Goal: Information Seeking & Learning: Learn about a topic

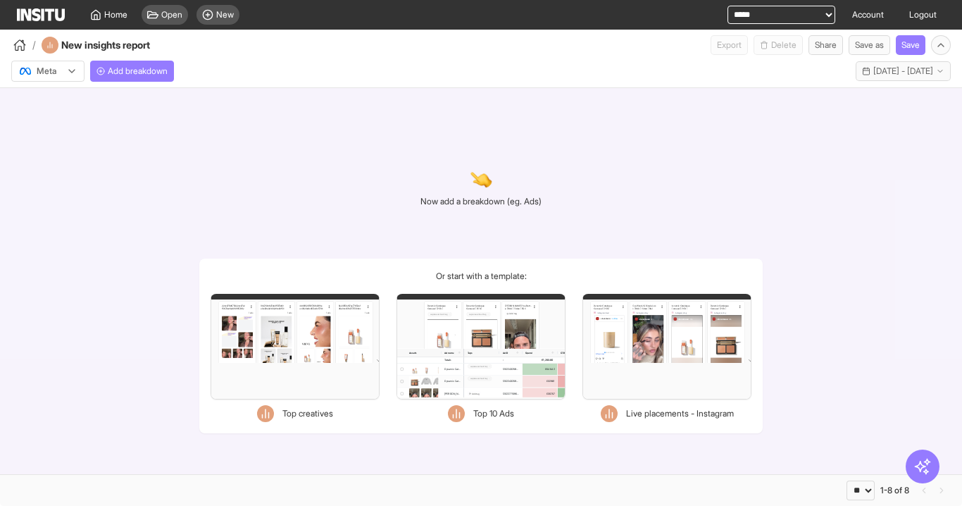
select select "**"
click at [123, 58] on div "Meta Add breakdown This year - [DATE] - [DATE] [DATE] - [DATE]" at bounding box center [481, 68] width 962 height 27
click at [130, 71] on span "Add breakdown" at bounding box center [138, 70] width 60 height 11
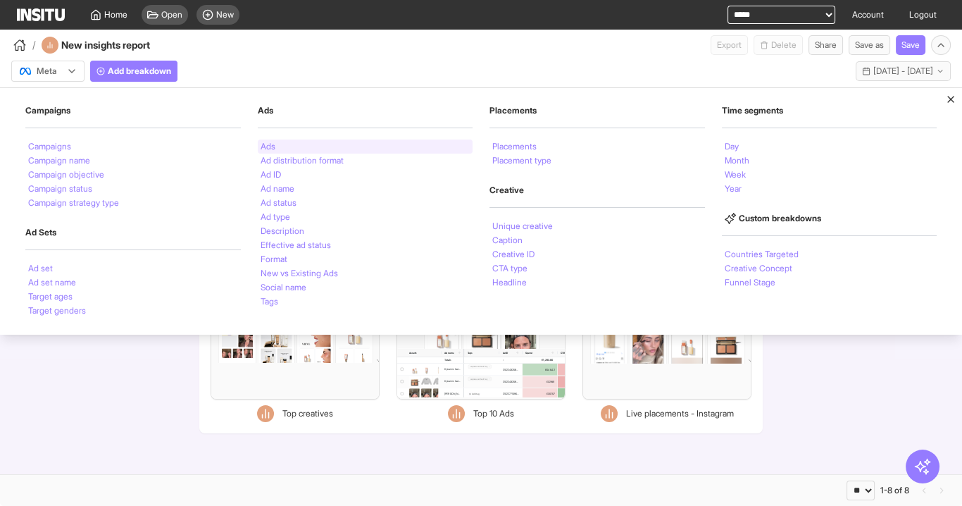
click at [280, 140] on div "Ads" at bounding box center [365, 146] width 215 height 14
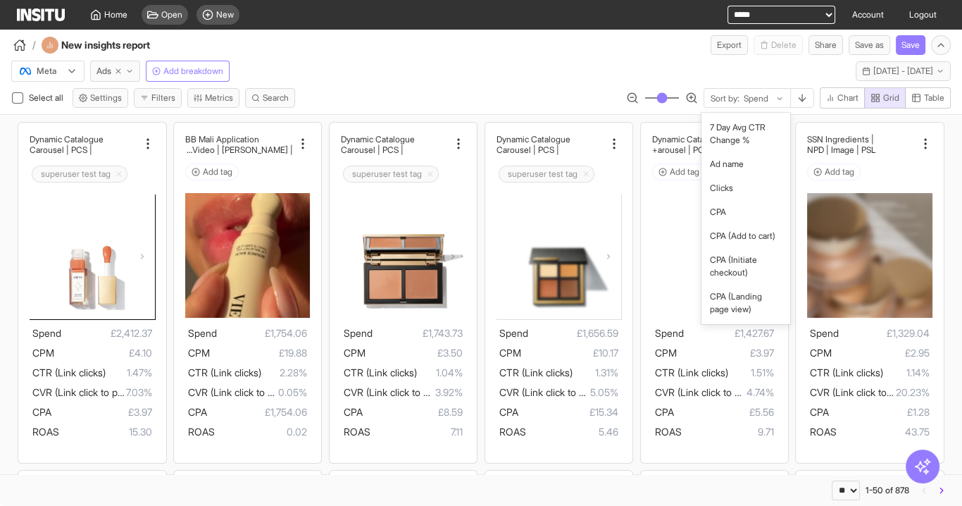
click at [739, 99] on div "Sort by: Spend" at bounding box center [747, 99] width 86 height 20
click at [689, 66] on div "Meta Ads Add breakdown This year - [DATE] - [DATE] [DATE] - [DATE]" at bounding box center [481, 68] width 962 height 27
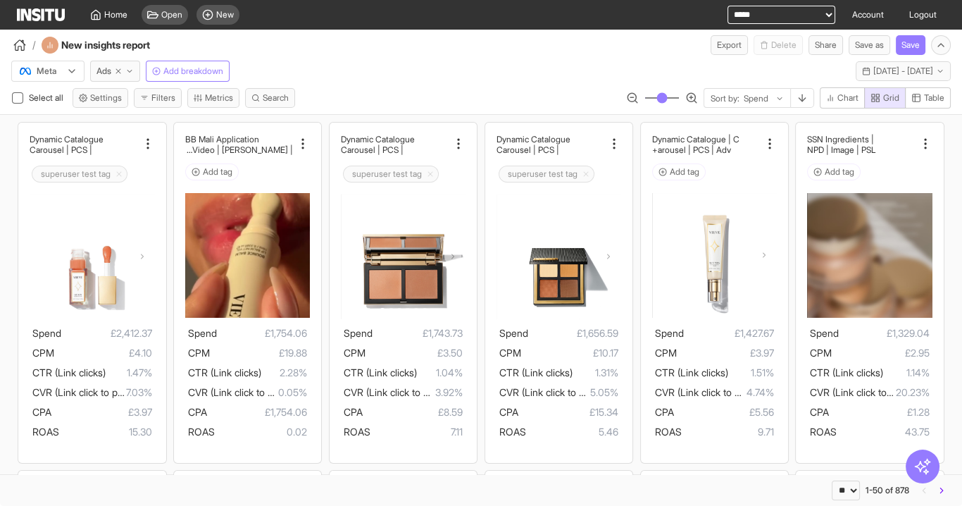
click at [929, 99] on span "Table" at bounding box center [934, 97] width 20 height 11
click at [881, 101] on span "Grid" at bounding box center [884, 97] width 29 height 11
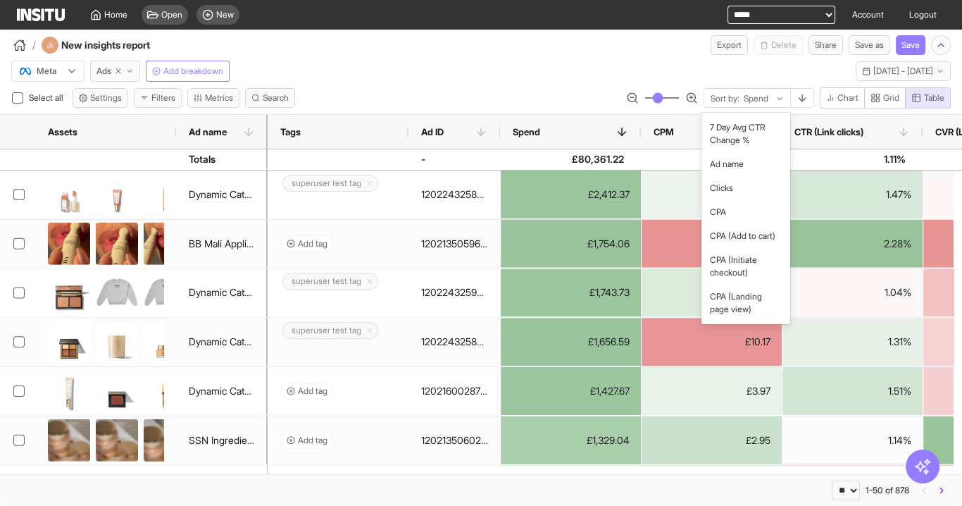
click at [729, 104] on div "Sort by: Spend" at bounding box center [747, 99] width 86 height 20
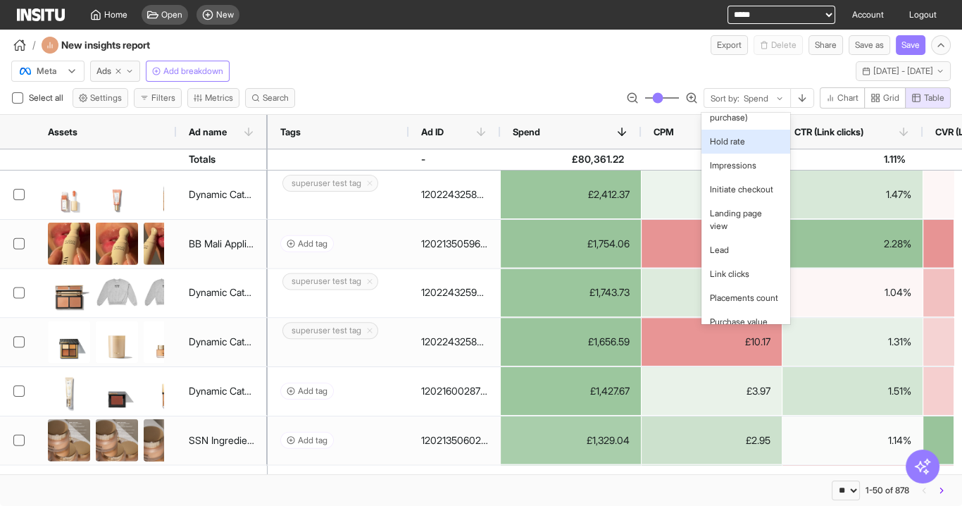
scroll to position [620, 0]
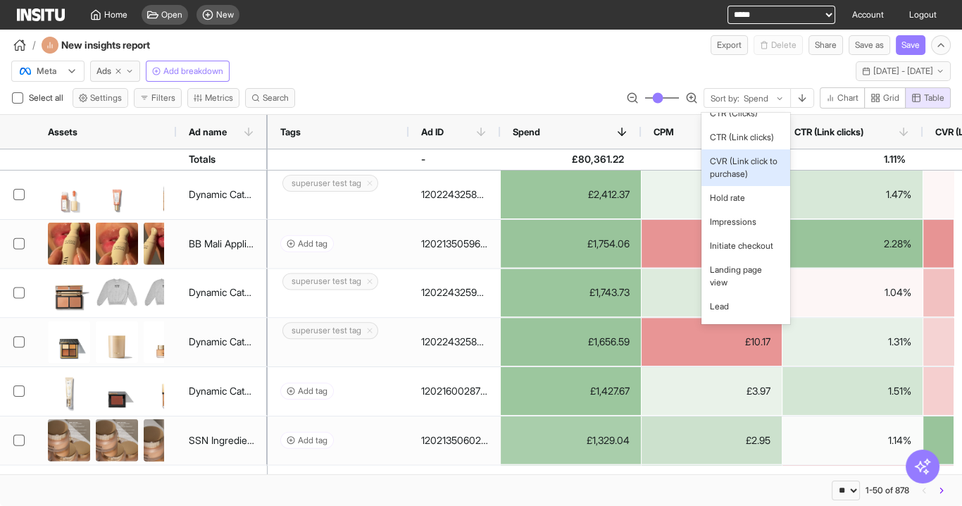
click at [738, 180] on span "CVR (Link click to purchase)" at bounding box center [746, 167] width 72 height 25
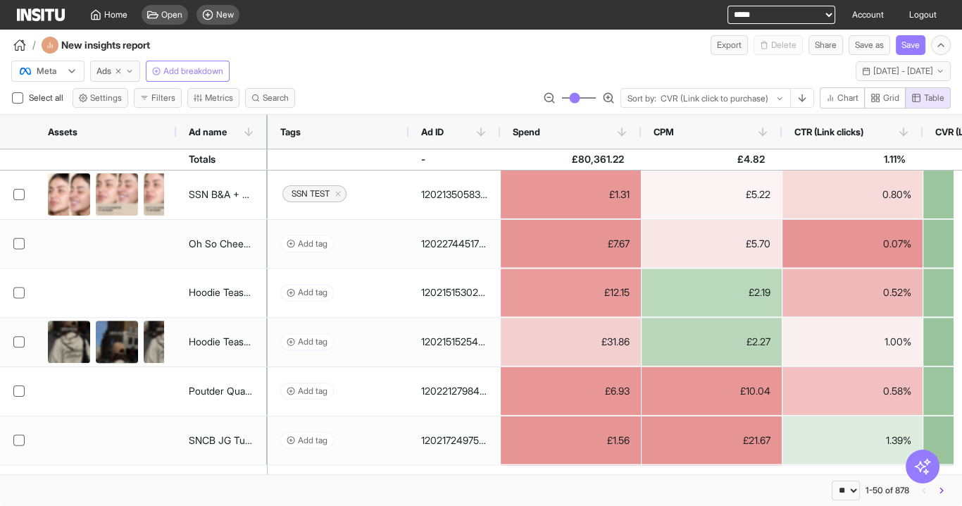
click at [753, 92] on div at bounding box center [714, 99] width 111 height 14
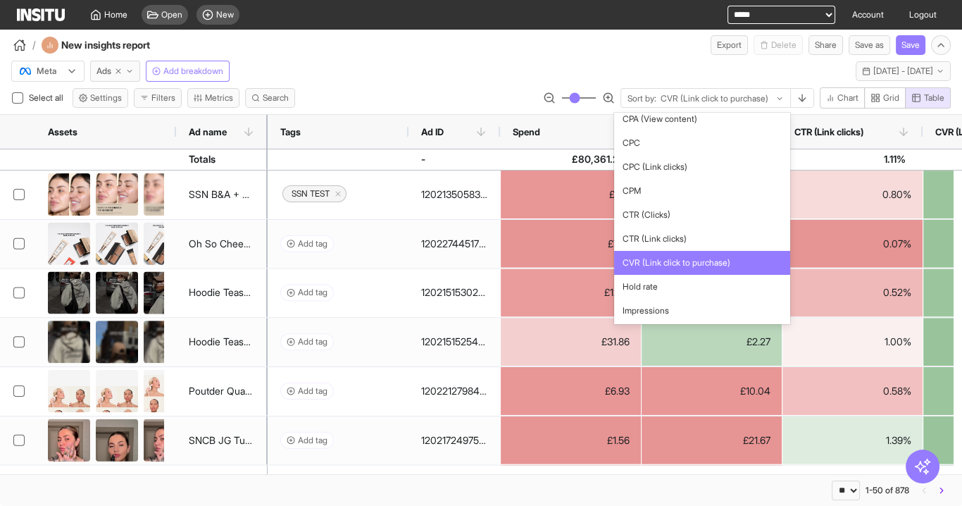
scroll to position [406, 0]
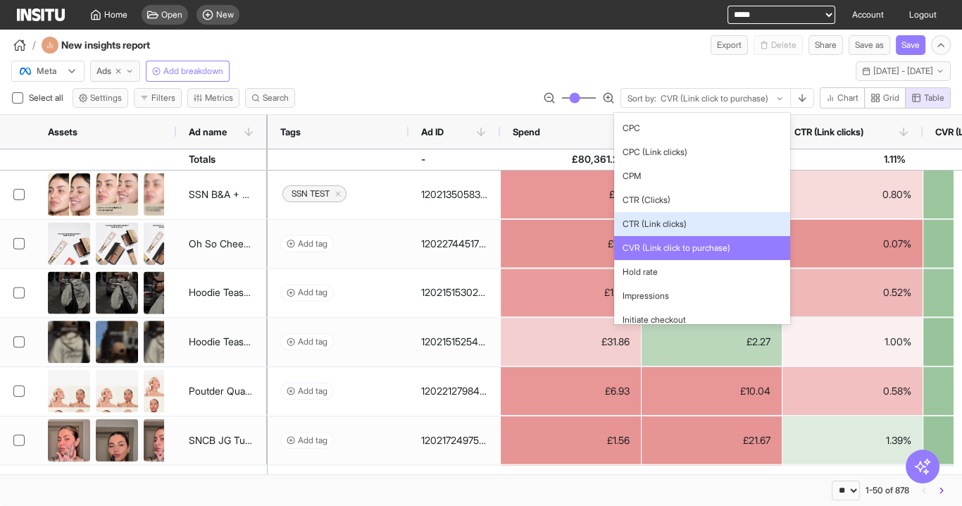
click at [704, 230] on span "CTR (Link clicks)" at bounding box center [701, 224] width 158 height 13
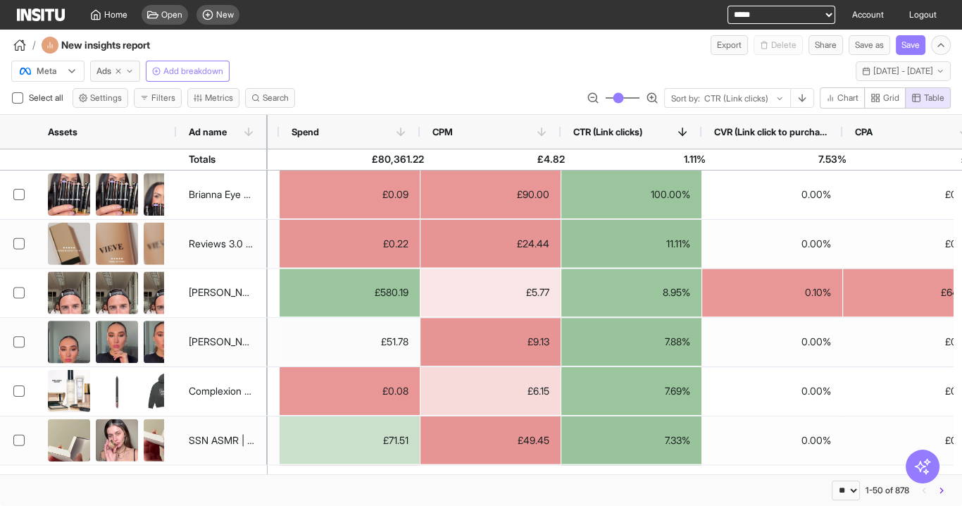
scroll to position [0, 156]
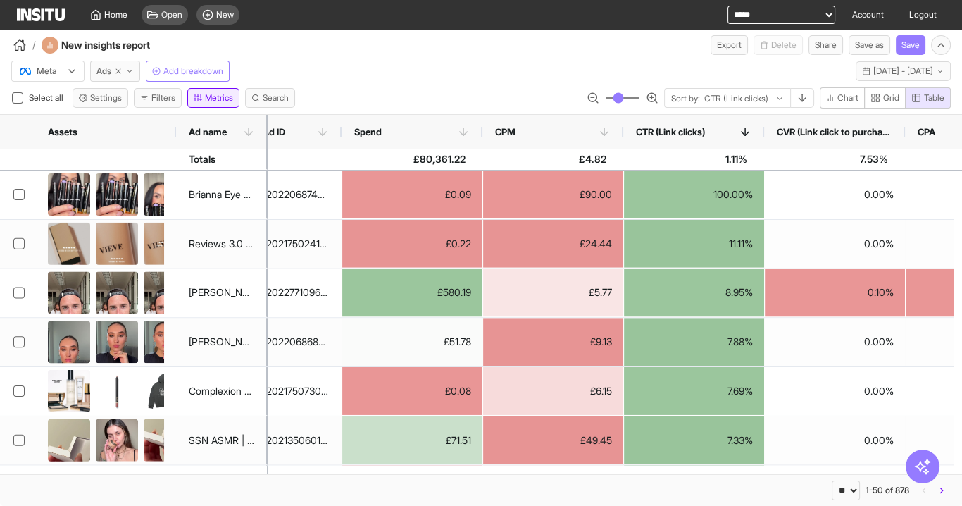
click at [230, 99] on button "Metrics" at bounding box center [213, 98] width 52 height 20
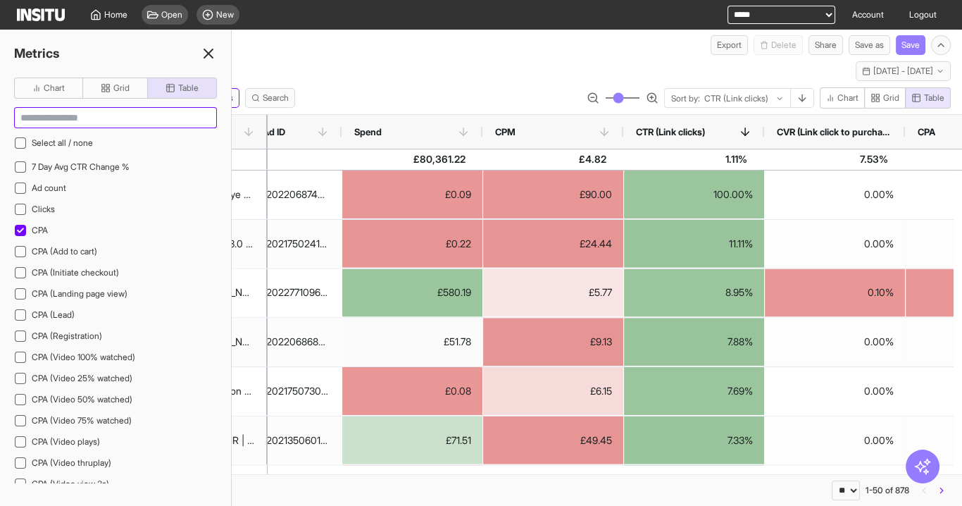
click at [94, 114] on input at bounding box center [115, 118] width 201 height 20
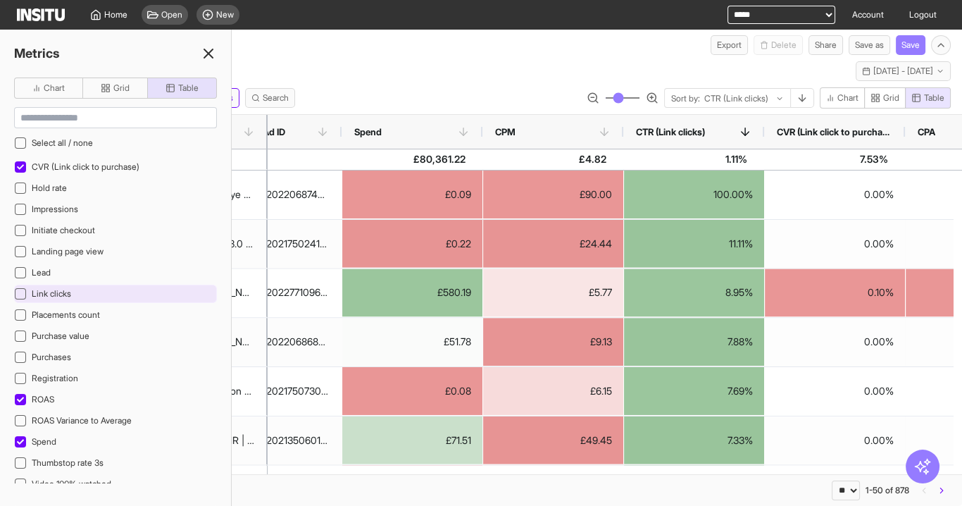
click at [54, 284] on div "Link clicks" at bounding box center [115, 293] width 203 height 18
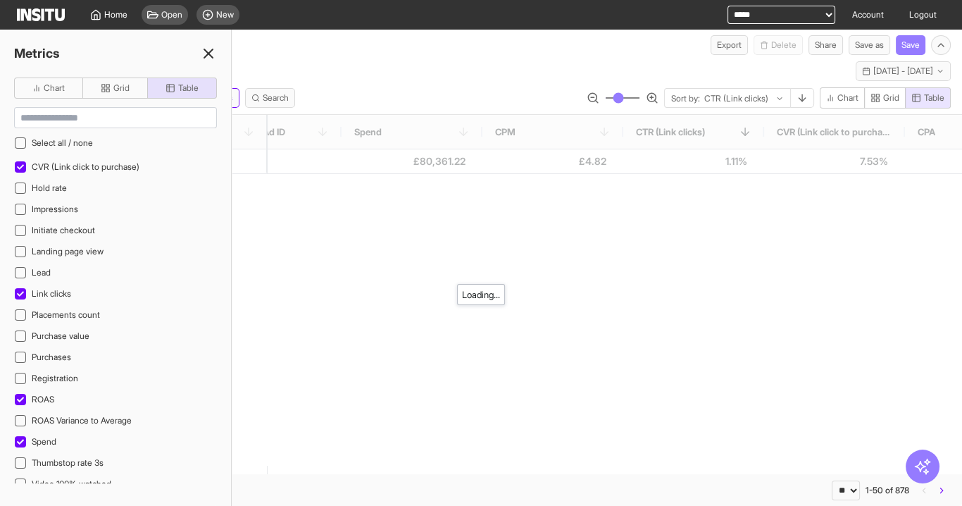
click at [207, 52] on line at bounding box center [208, 53] width 8 height 8
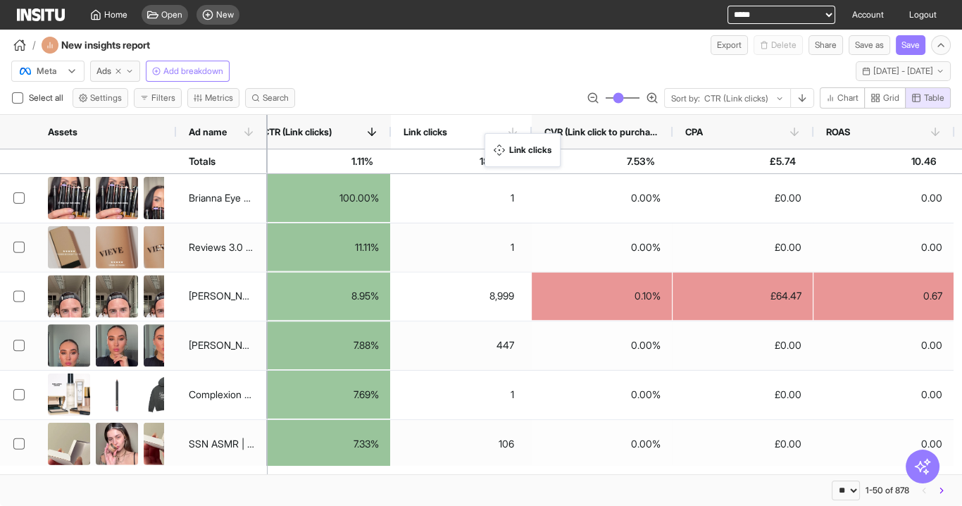
drag, startPoint x: 606, startPoint y: 145, endPoint x: 463, endPoint y: 139, distance: 143.0
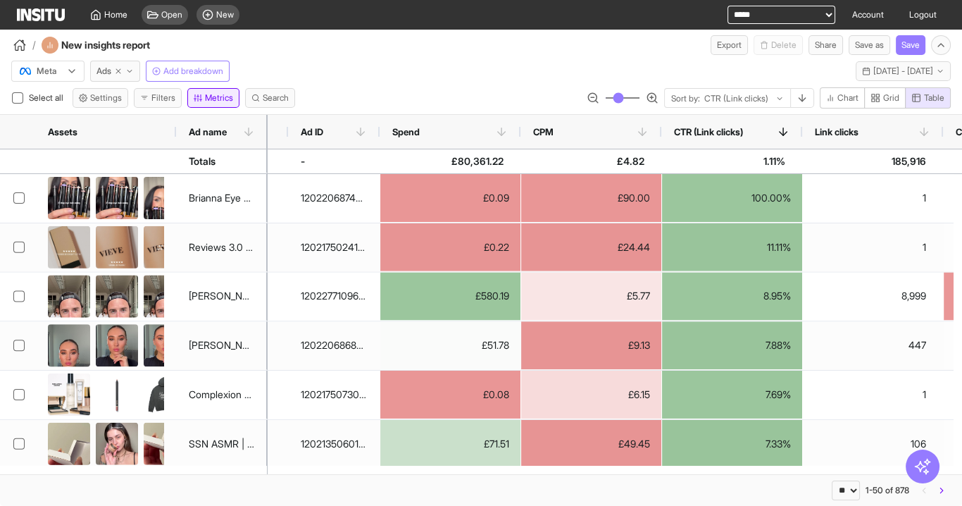
click at [219, 102] on button "Metrics" at bounding box center [213, 98] width 52 height 20
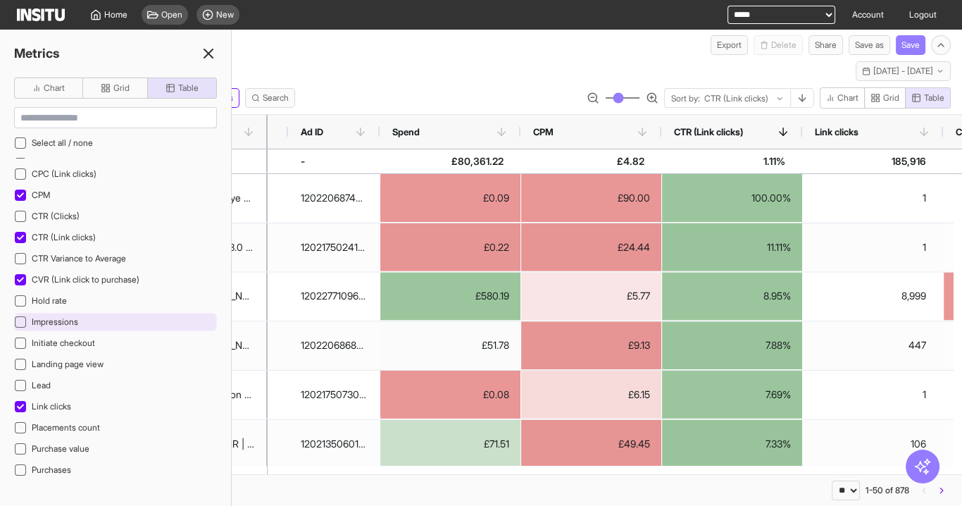
click at [89, 313] on div "Impressions" at bounding box center [115, 322] width 203 height 18
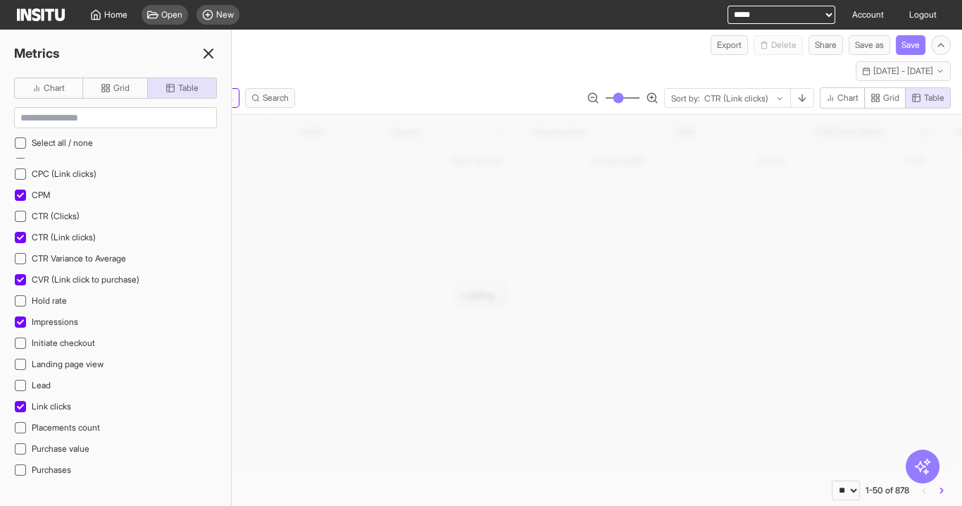
click at [211, 52] on icon at bounding box center [208, 53] width 17 height 17
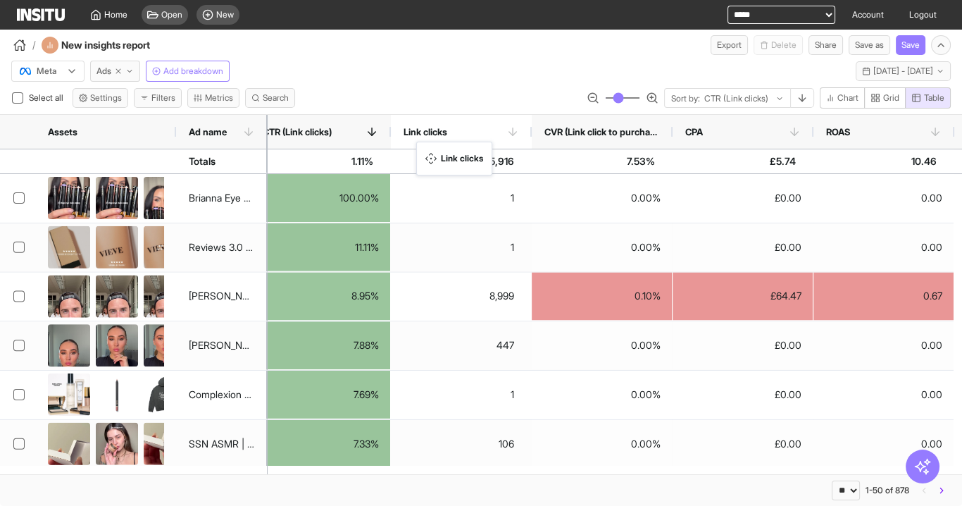
drag, startPoint x: 863, startPoint y: 130, endPoint x: 423, endPoint y: 150, distance: 439.8
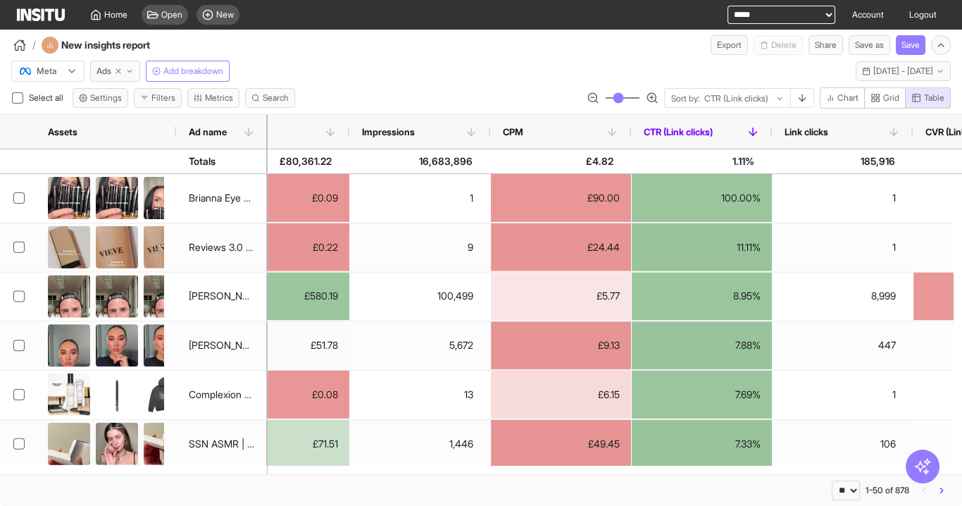
click at [750, 132] on icon at bounding box center [752, 131] width 13 height 13
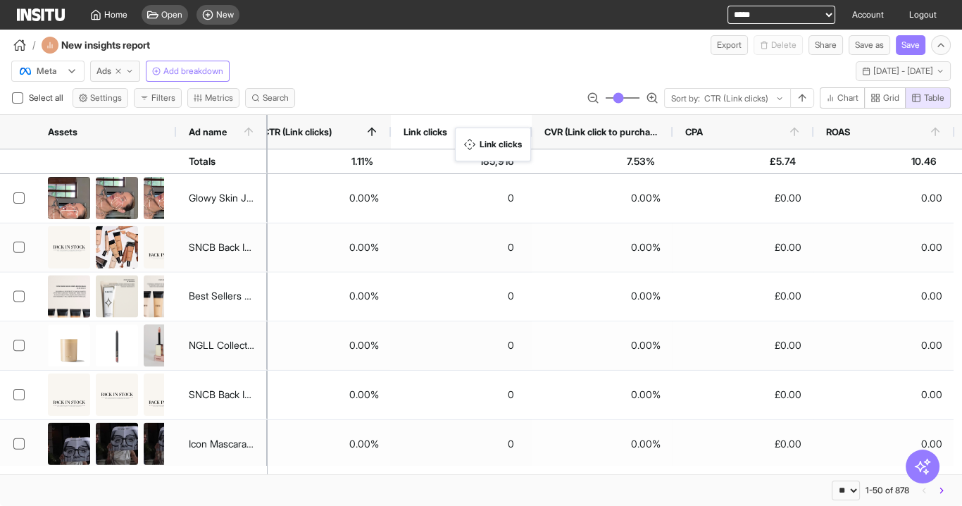
drag, startPoint x: 877, startPoint y: 122, endPoint x: 460, endPoint y: 139, distance: 417.2
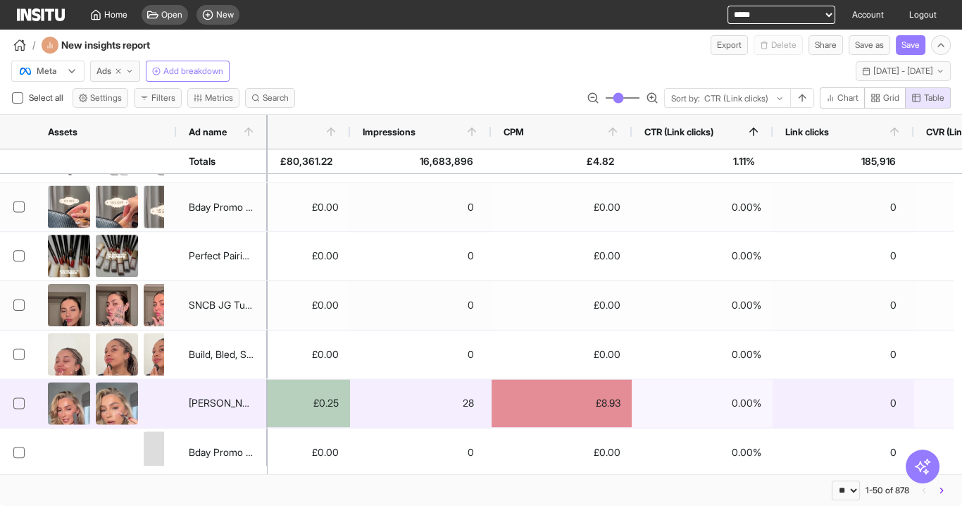
scroll to position [451, 0]
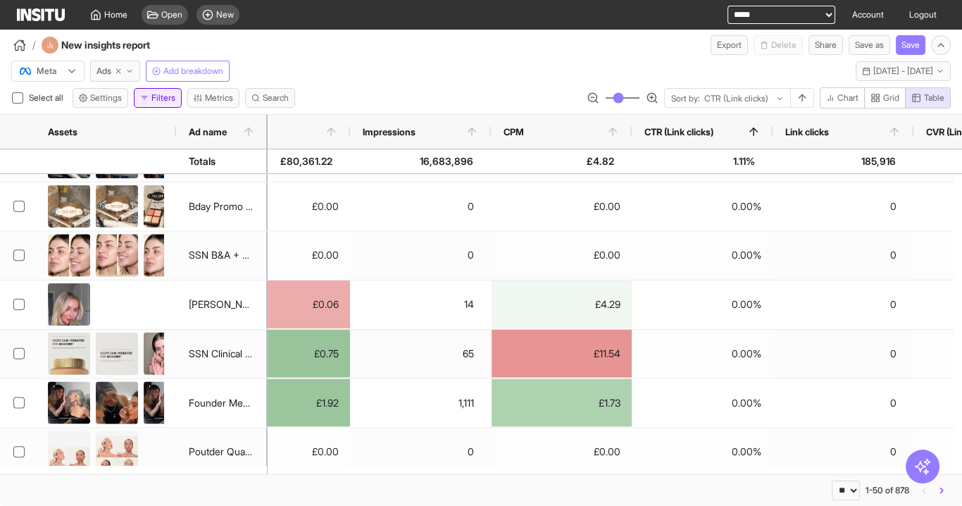
click at [158, 99] on button "Filters" at bounding box center [158, 98] width 48 height 20
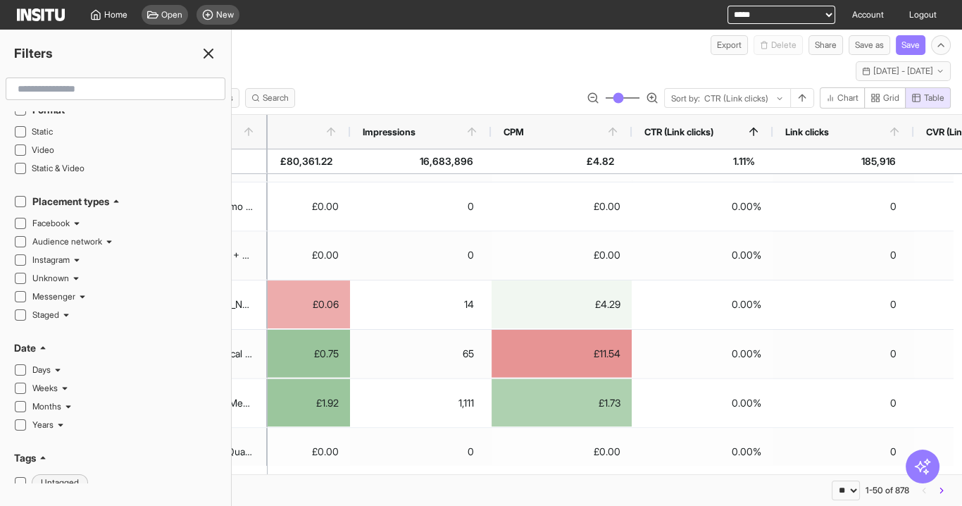
scroll to position [0, 0]
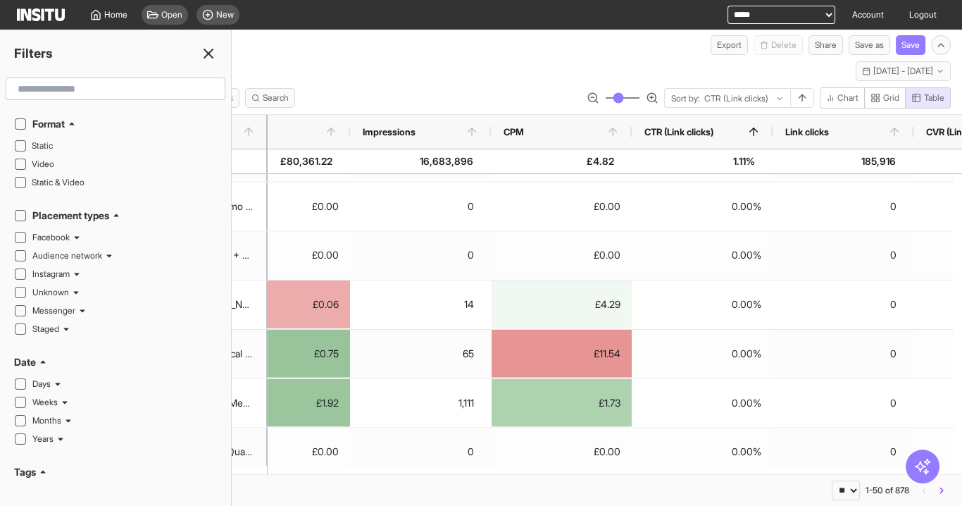
click at [208, 53] on line at bounding box center [208, 53] width 8 height 8
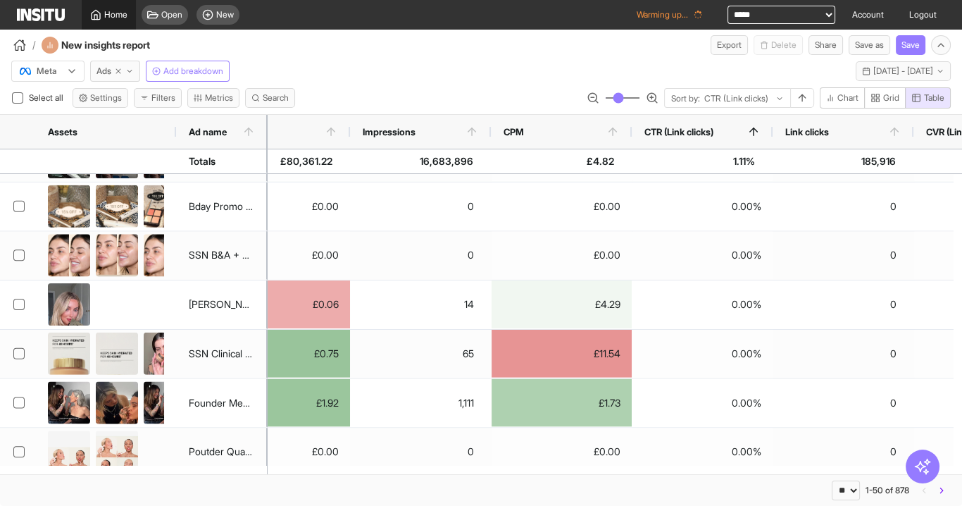
click at [108, 9] on span "Home" at bounding box center [115, 14] width 23 height 11
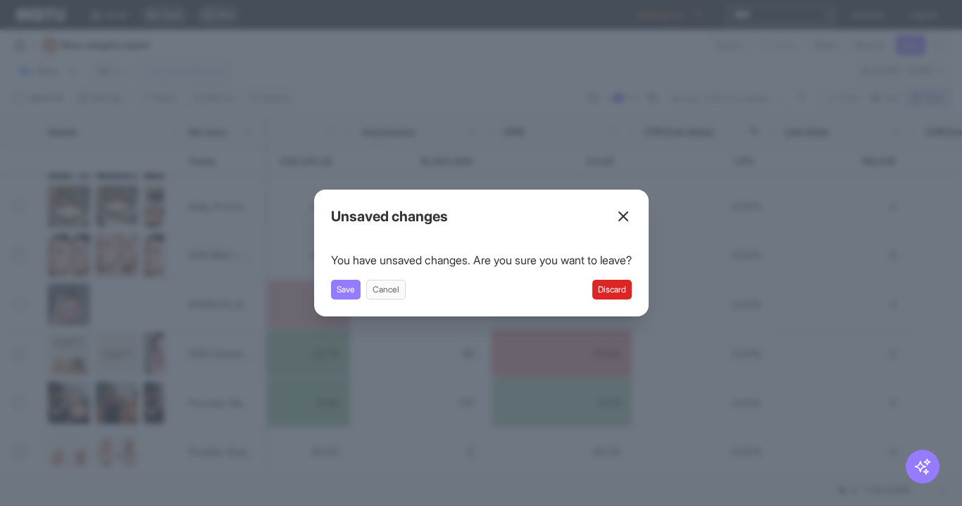
click at [628, 294] on button "Discard" at bounding box center [611, 290] width 39 height 20
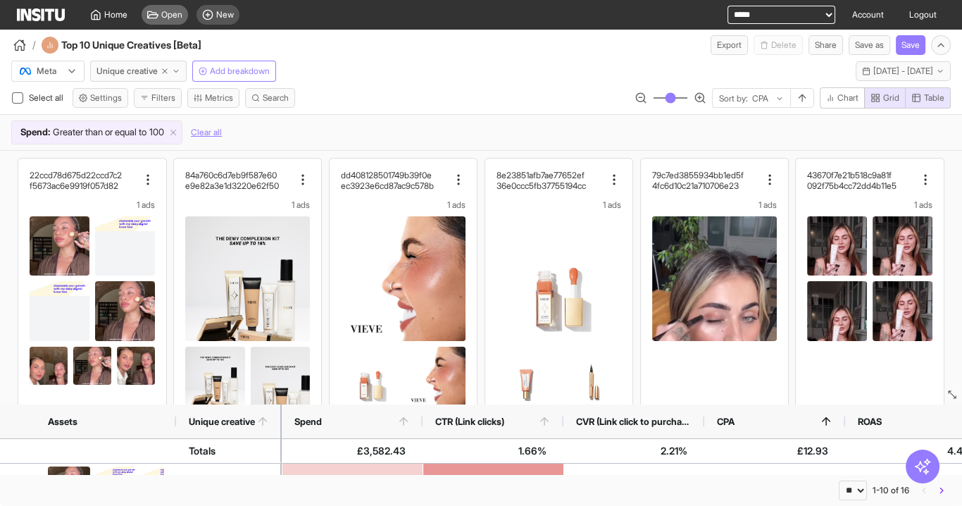
click at [170, 18] on span "Open" at bounding box center [171, 14] width 21 height 11
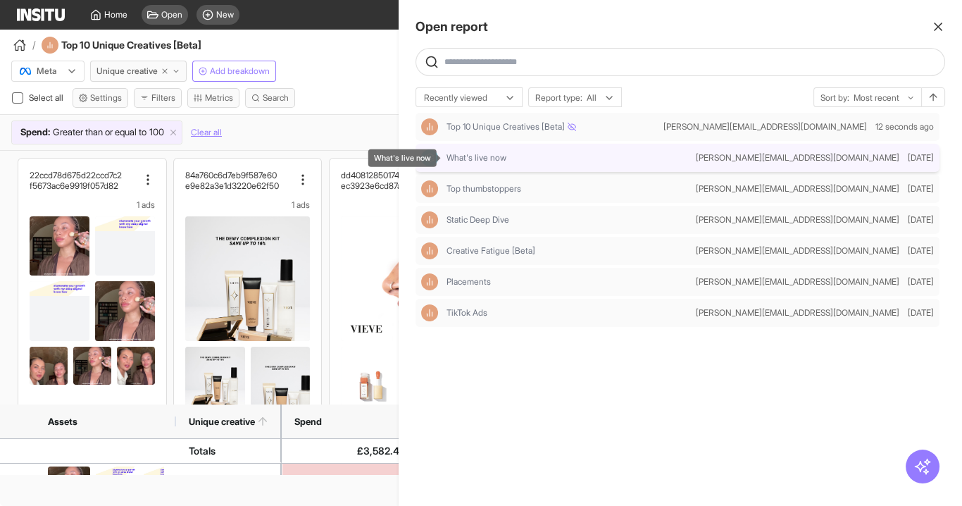
click at [487, 158] on span "What's live now" at bounding box center [476, 157] width 60 height 11
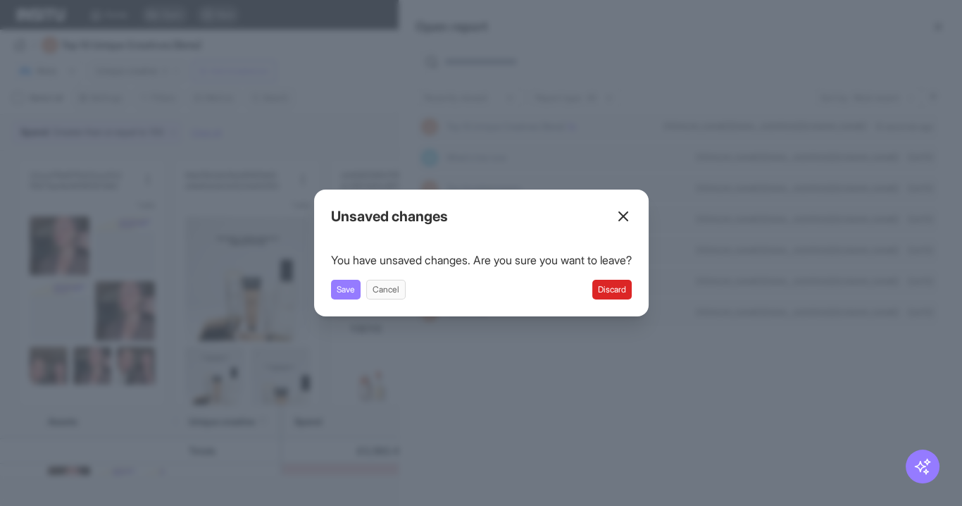
click at [615, 287] on button "Discard" at bounding box center [611, 290] width 39 height 20
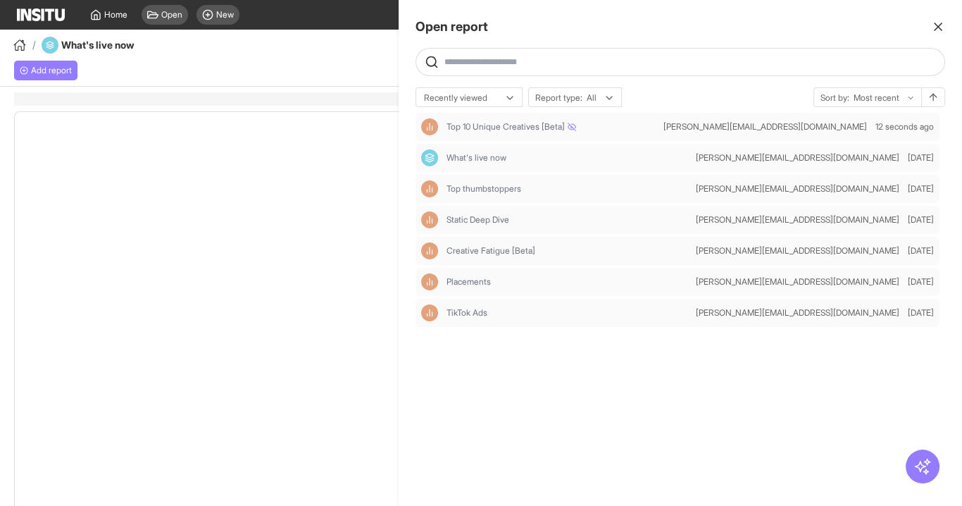
click at [375, 58] on div at bounding box center [481, 253] width 962 height 506
select select "**"
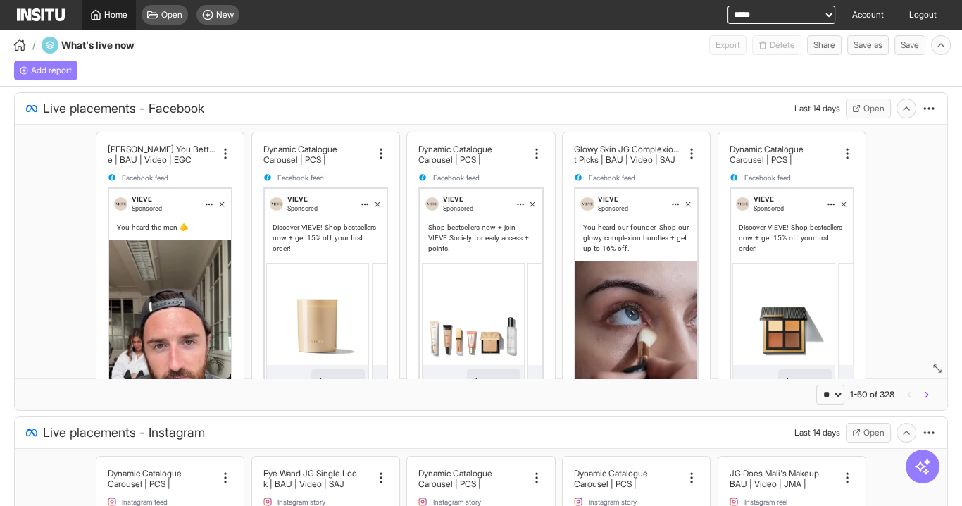
click at [118, 20] on span "Home" at bounding box center [115, 14] width 23 height 11
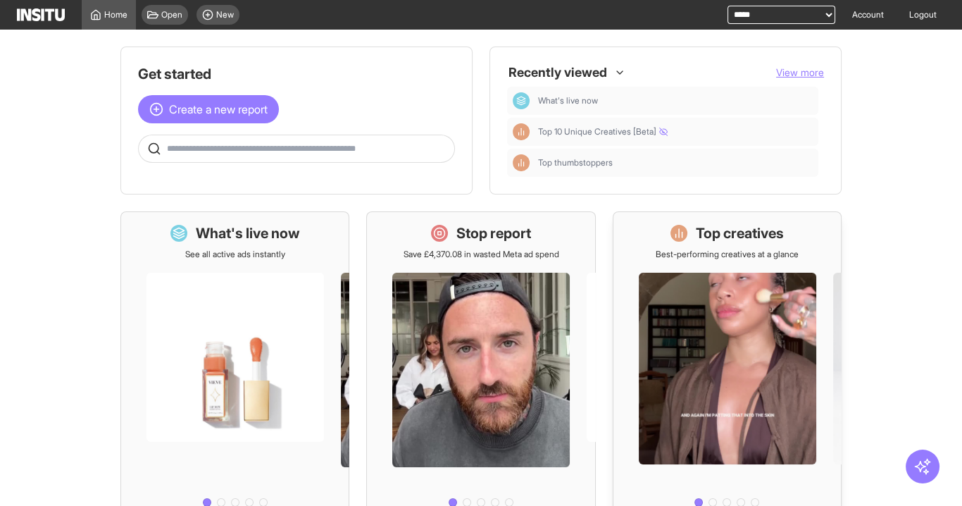
click at [691, 304] on div at bounding box center [726, 386] width 227 height 252
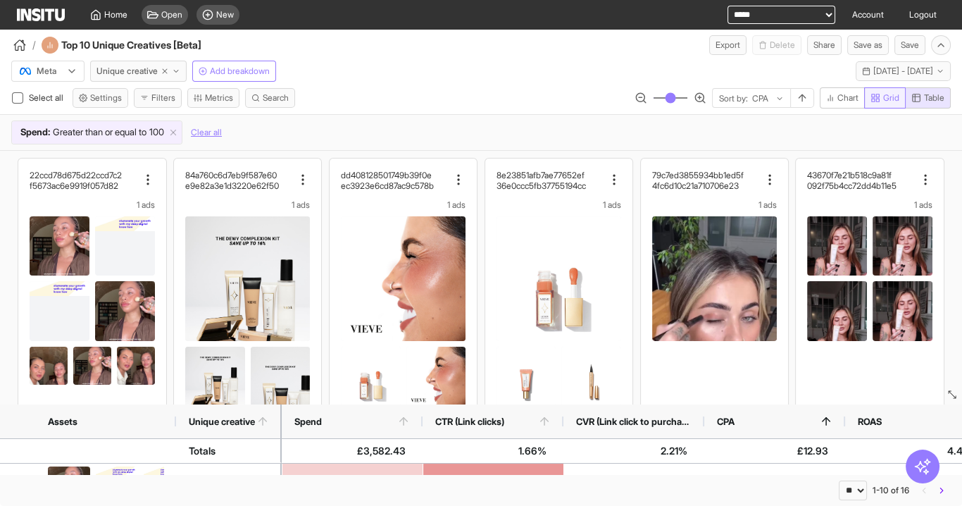
click at [898, 92] on button "Grid" at bounding box center [885, 97] width 42 height 21
